Goal: Information Seeking & Learning: Check status

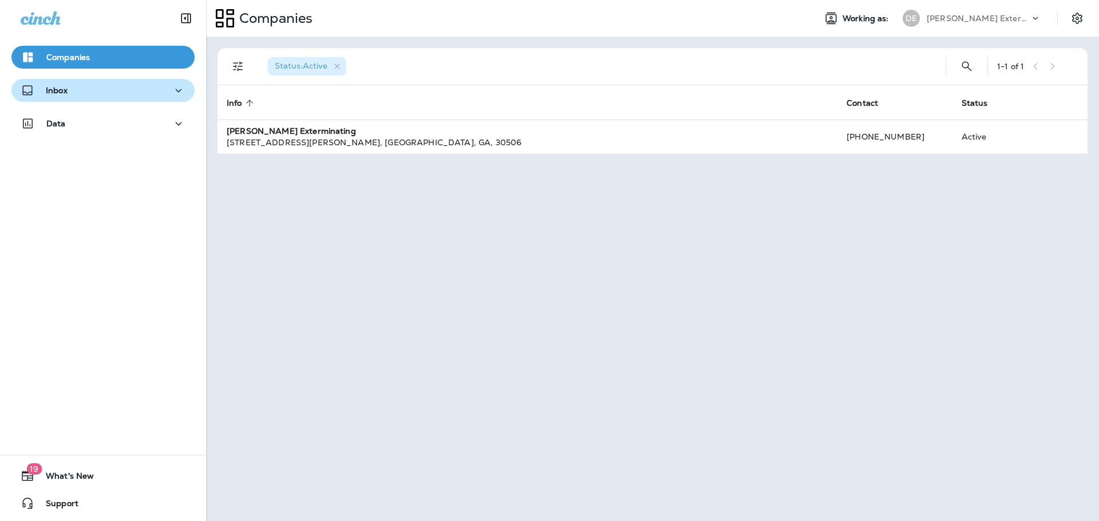
click at [176, 92] on icon "button" at bounding box center [179, 91] width 14 height 14
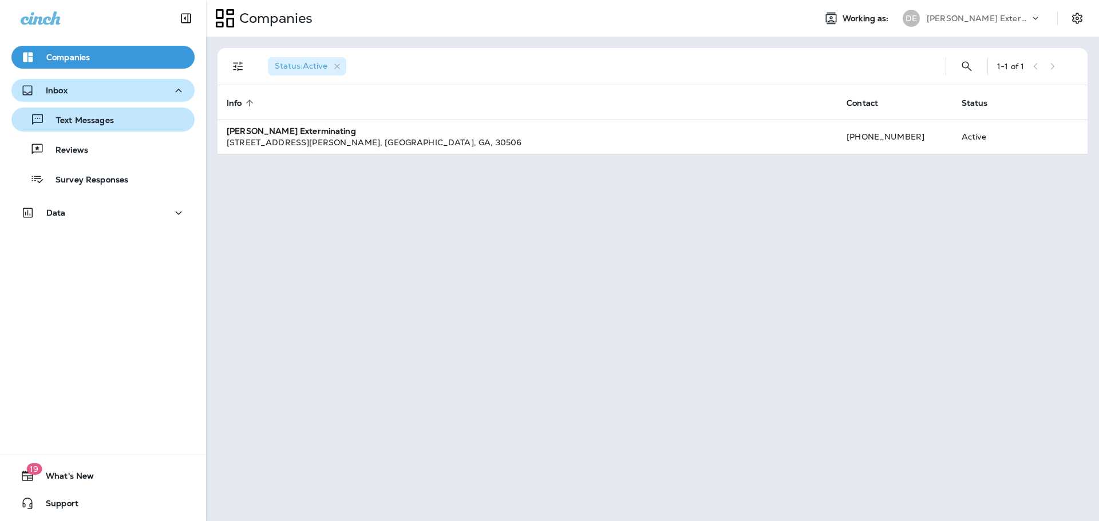
click at [105, 122] on p "Text Messages" at bounding box center [79, 121] width 69 height 11
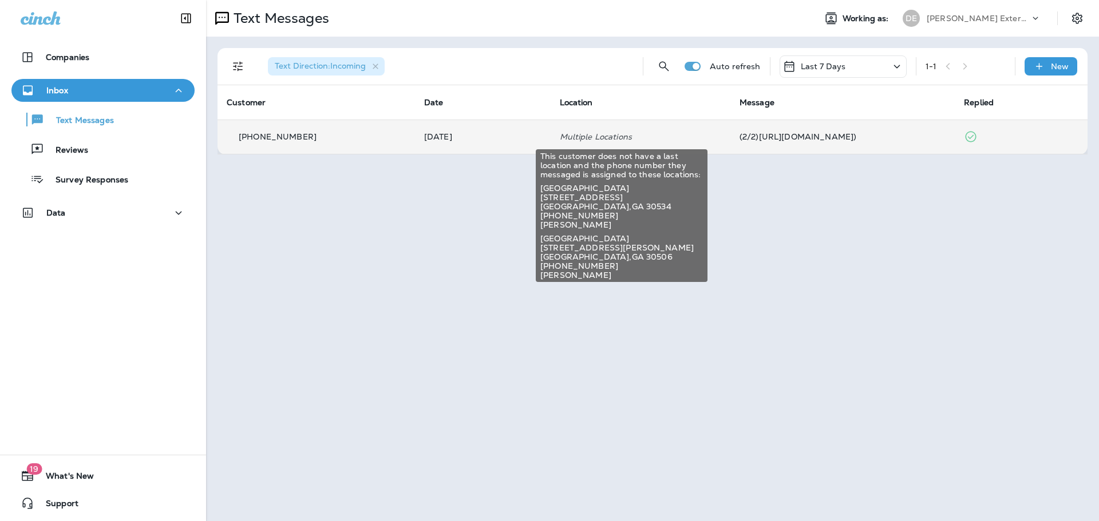
click at [604, 134] on p "Multiple Locations" at bounding box center [640, 136] width 161 height 9
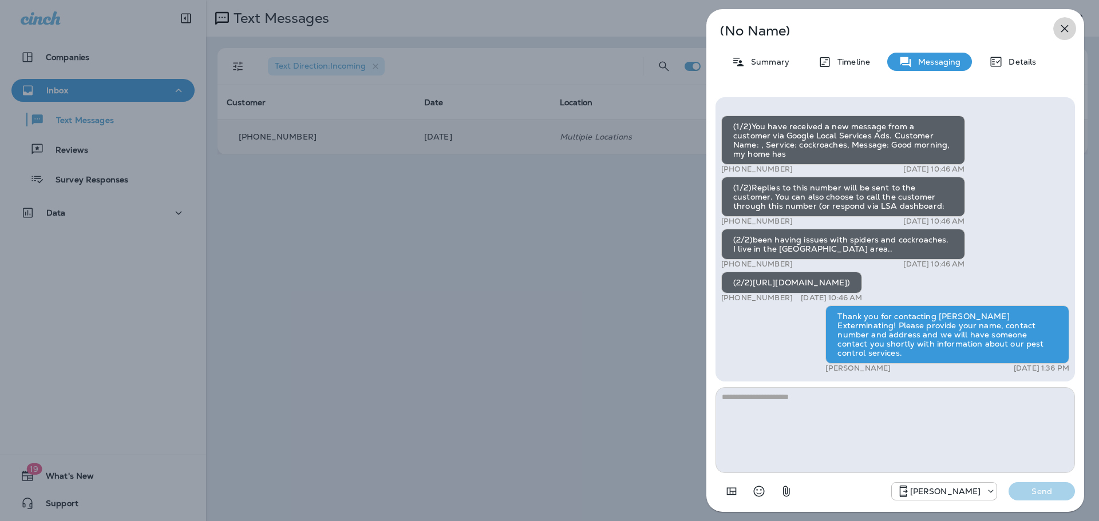
click at [1063, 30] on icon "button" at bounding box center [1064, 28] width 7 height 7
